Goal: Register for event/course

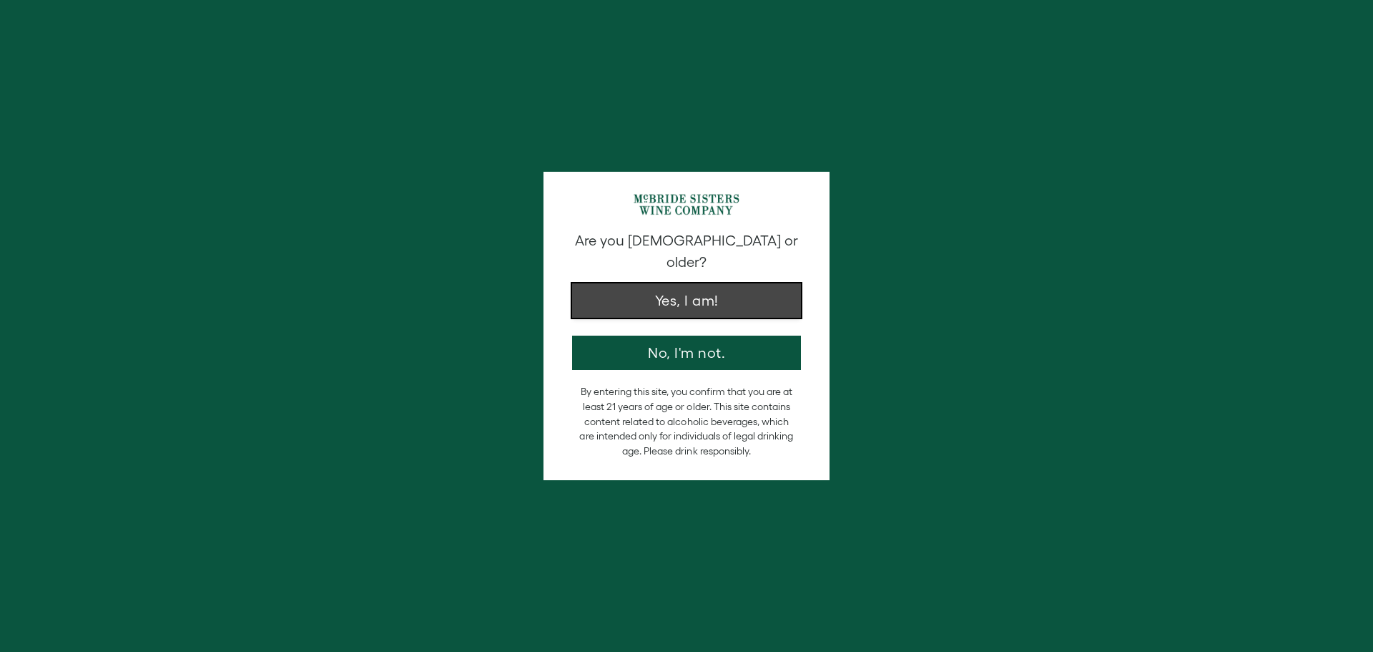
click at [697, 295] on button "Yes, I am!" at bounding box center [686, 300] width 229 height 34
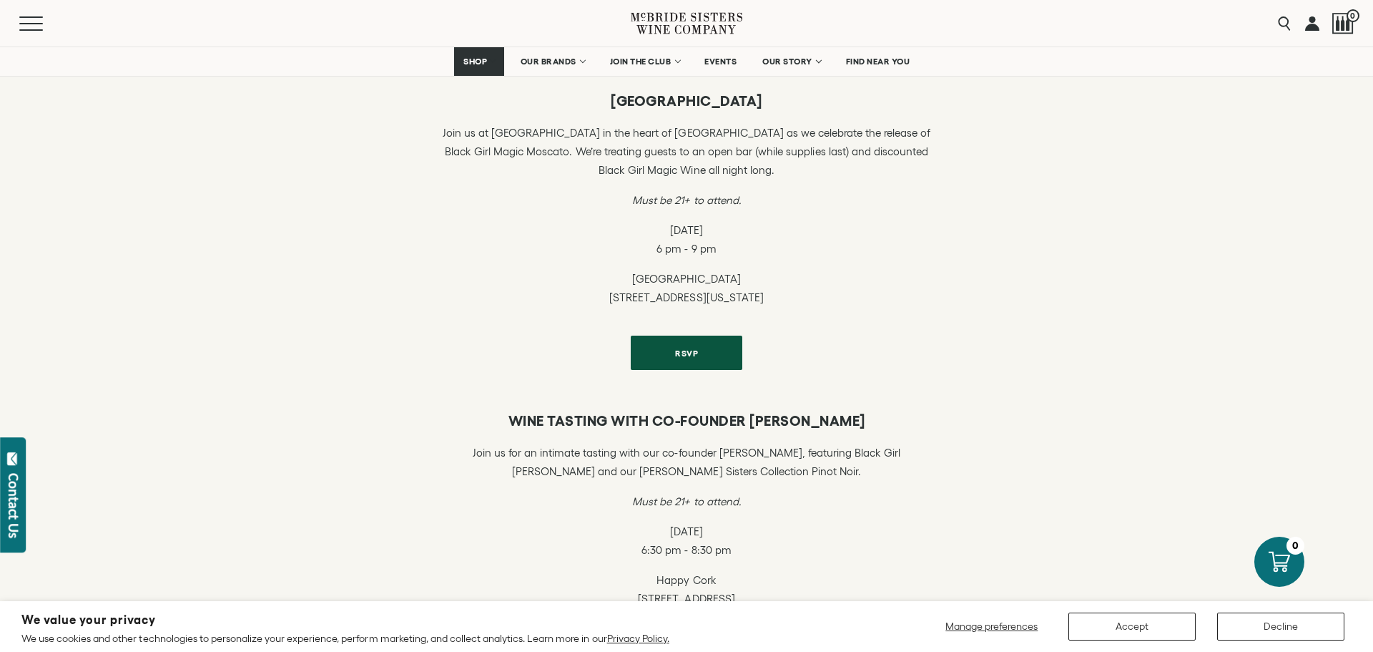
scroll to position [437, 0]
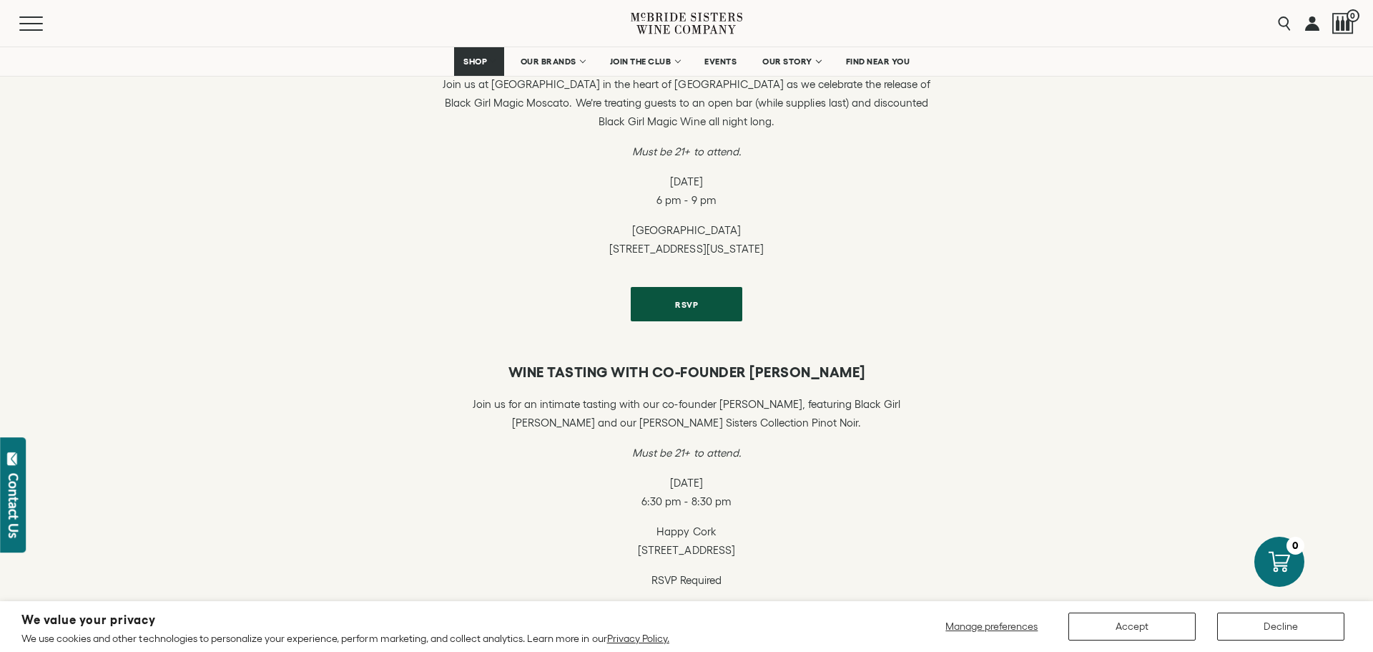
scroll to position [494, 0]
